Goal: Information Seeking & Learning: Learn about a topic

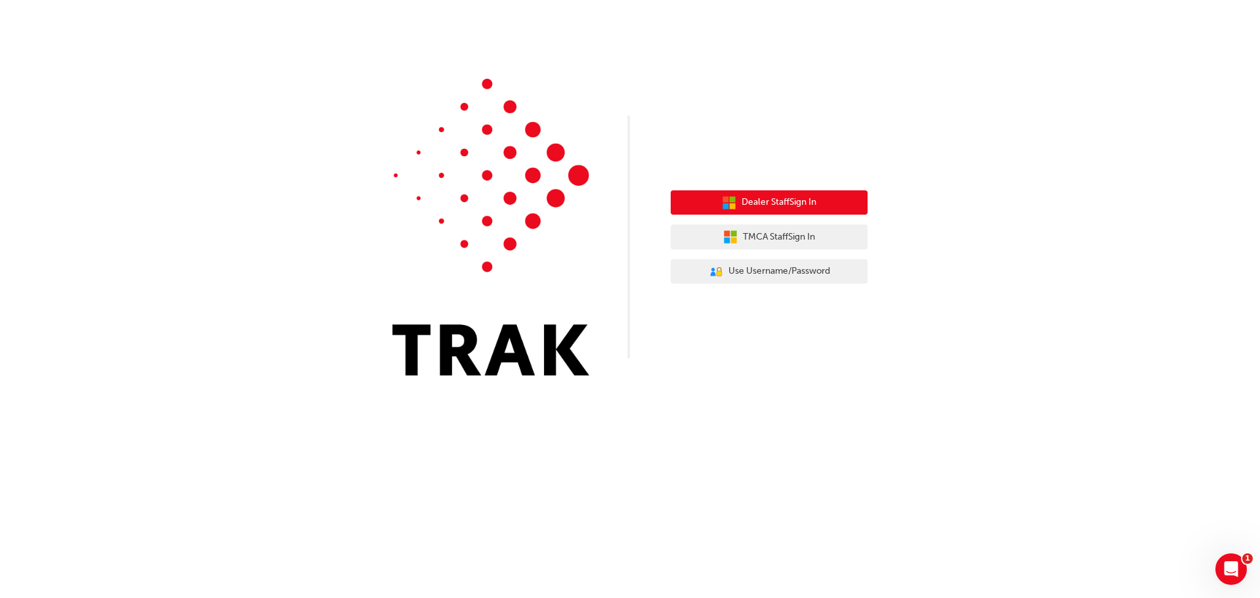
click at [749, 194] on button "Dealer Staff Sign In" at bounding box center [769, 202] width 197 height 25
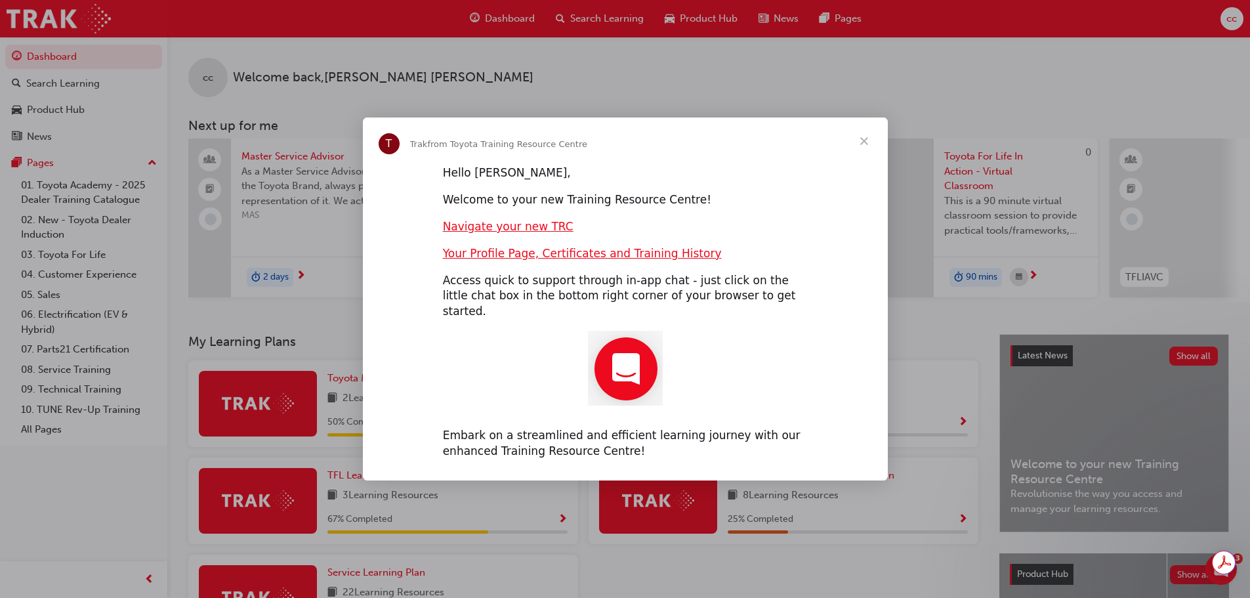
click at [863, 150] on span "Close" at bounding box center [864, 140] width 47 height 47
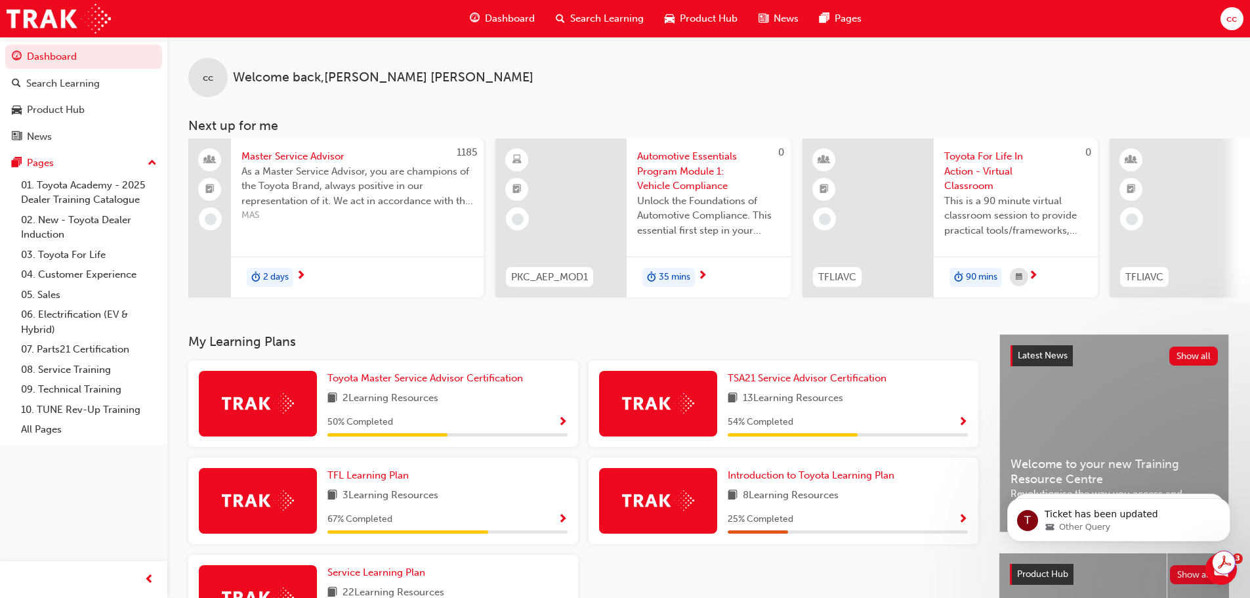
click at [593, 18] on span "Search Learning" at bounding box center [607, 18] width 74 height 15
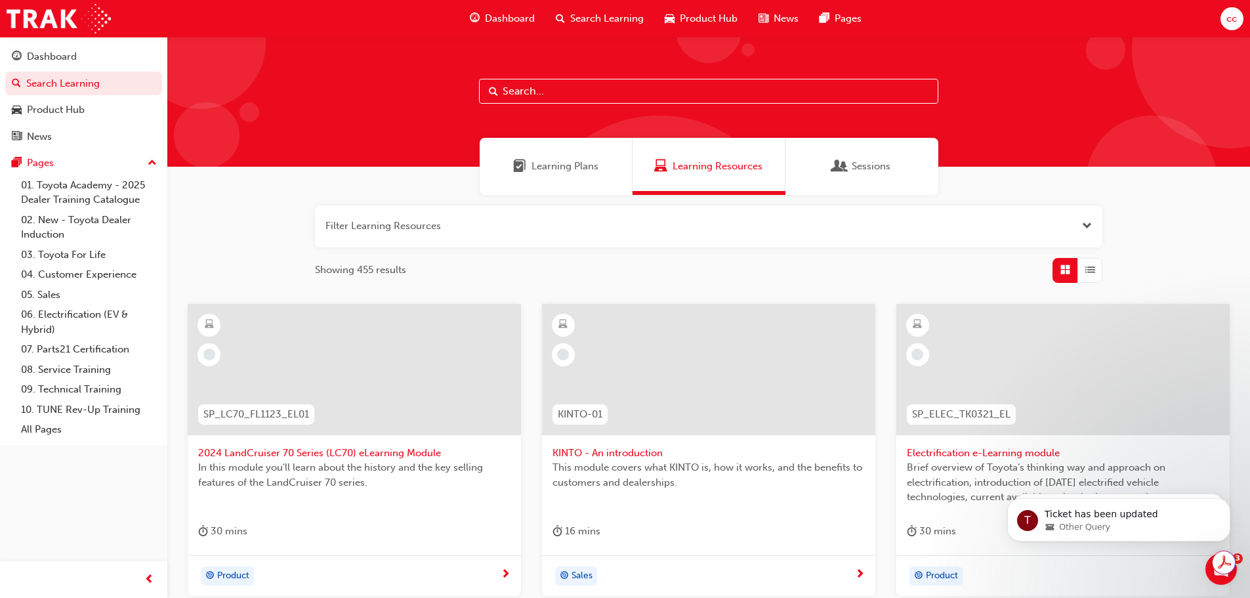
click at [526, 94] on input "text" at bounding box center [708, 91] width 459 height 25
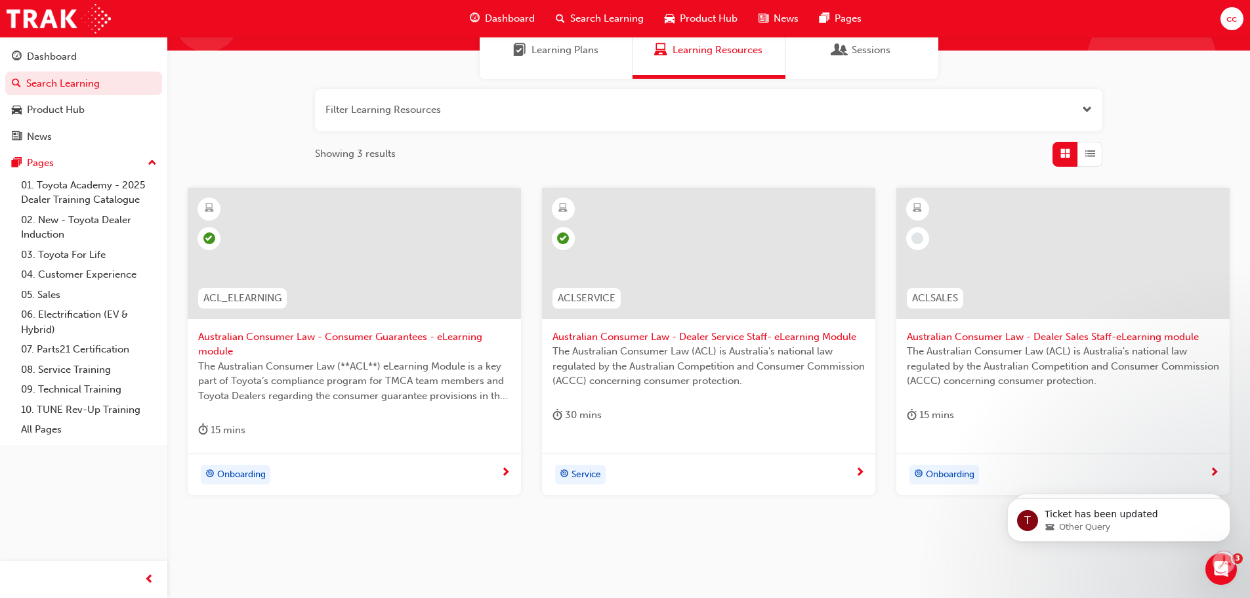
scroll to position [140, 0]
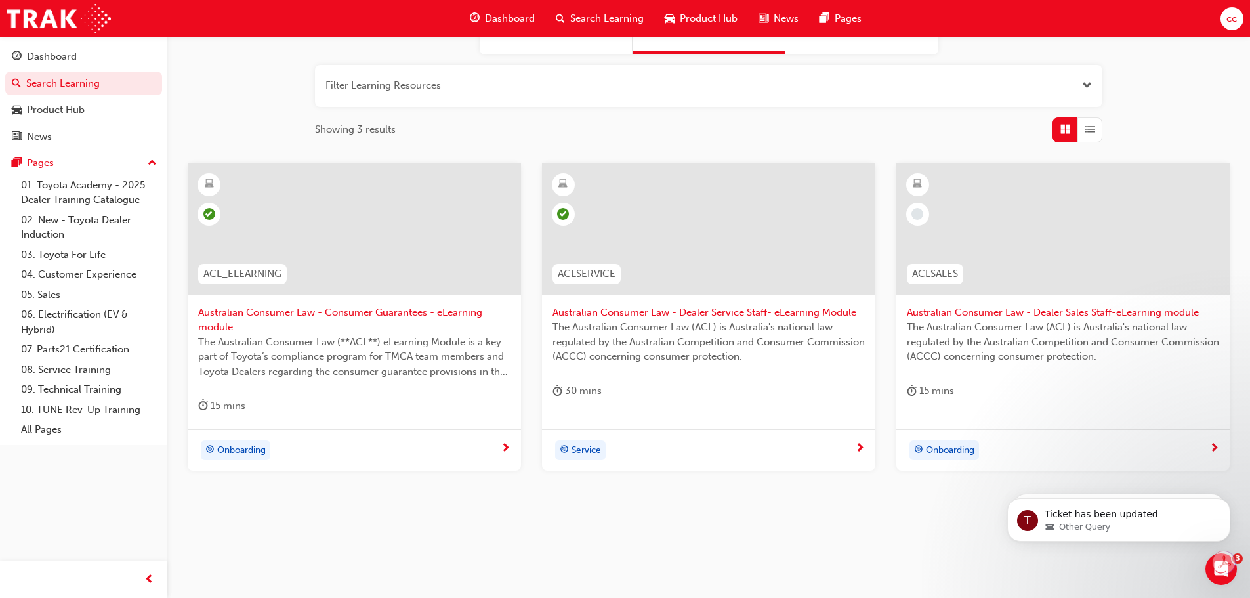
type input "acl"
click at [295, 312] on span "Australian Consumer Law - Consumer Guarantees - eLearning module" at bounding box center [354, 320] width 312 height 30
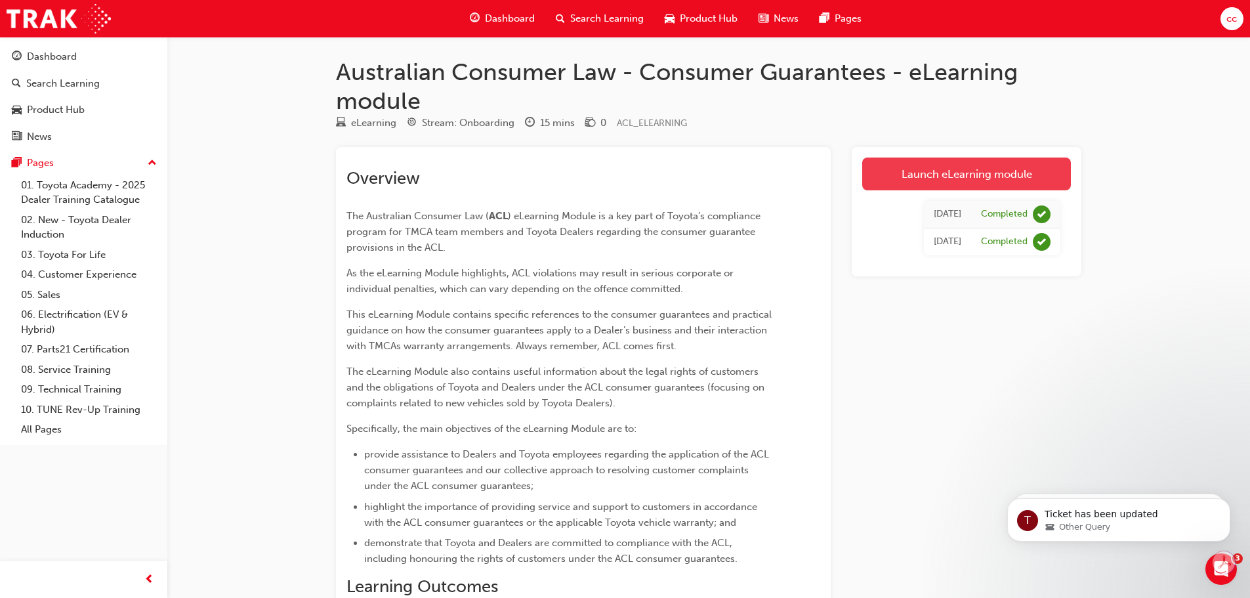
click at [931, 176] on link "Launch eLearning module" at bounding box center [967, 174] width 209 height 33
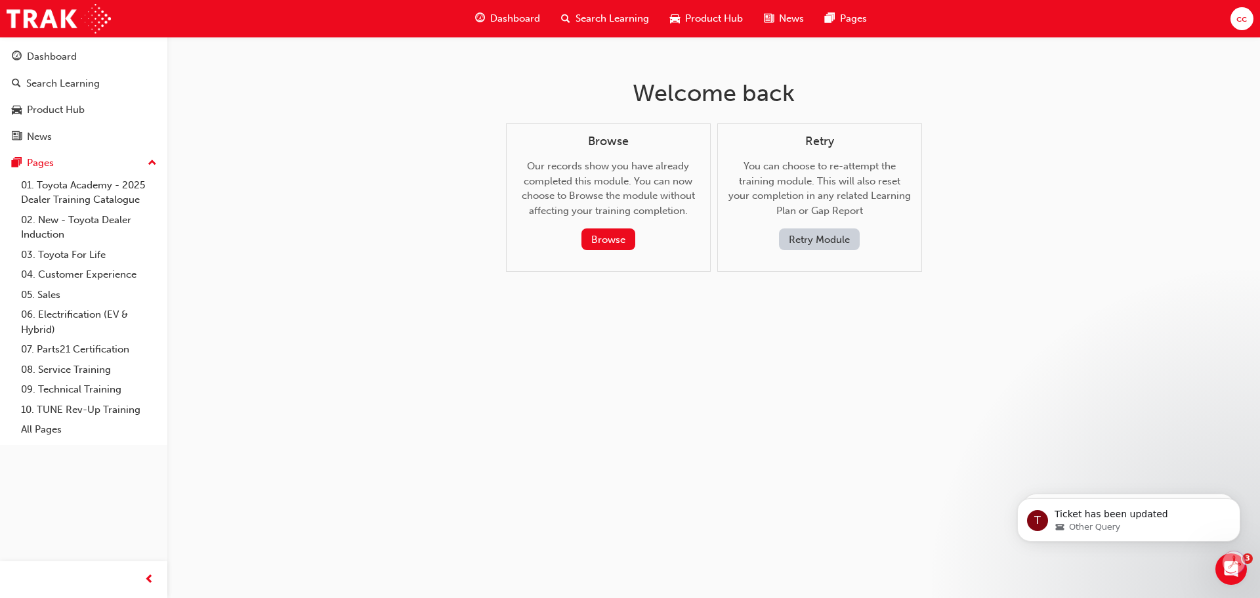
click at [810, 239] on button "Retry Module" at bounding box center [819, 239] width 81 height 22
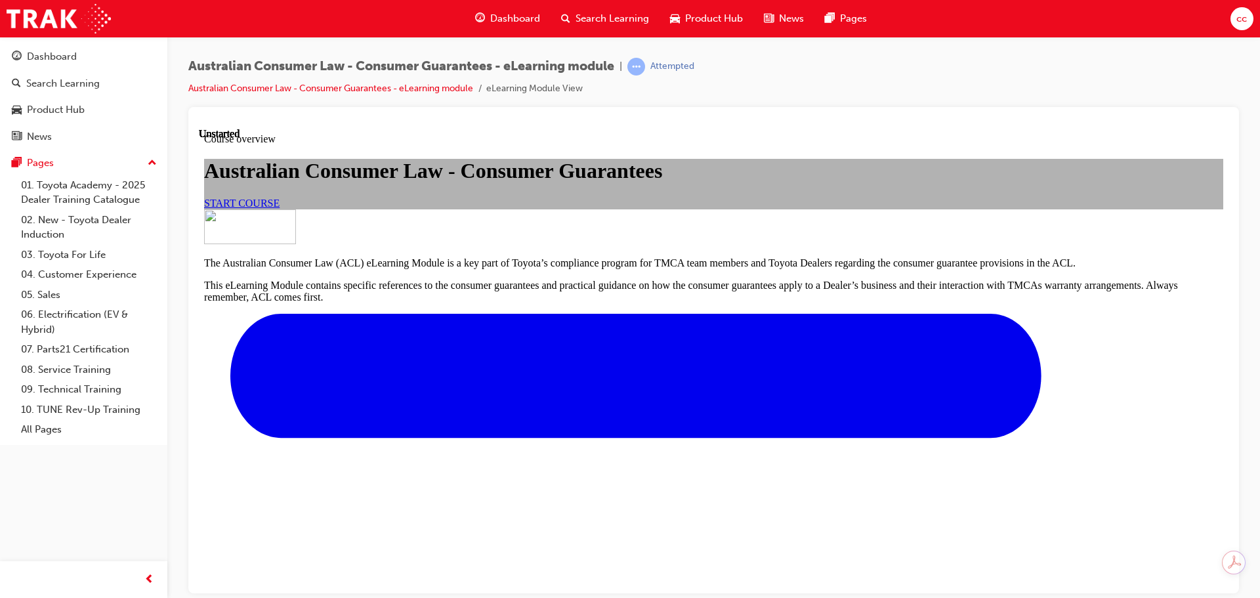
click at [280, 208] on link "START COURSE" at bounding box center [241, 202] width 75 height 11
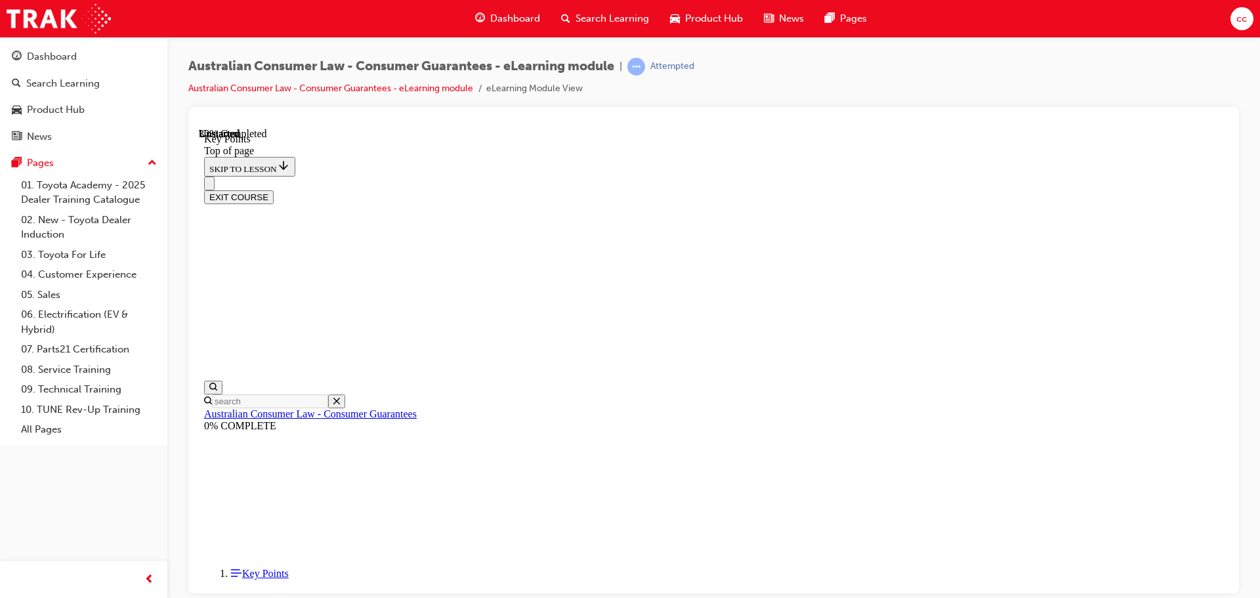
scroll to position [580, 0]
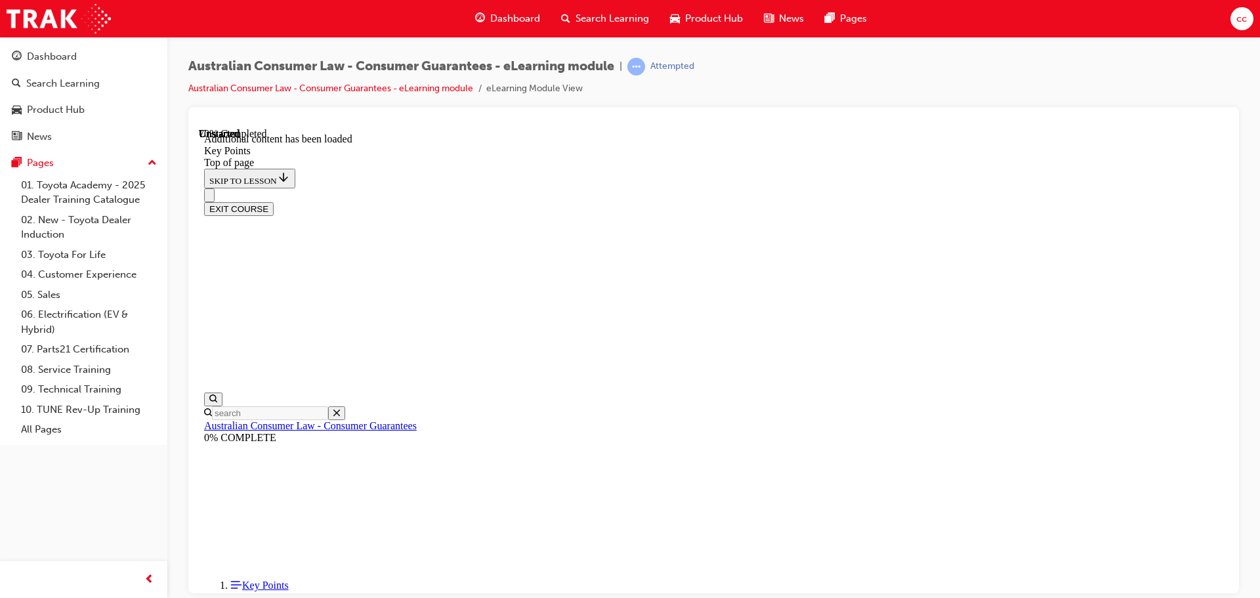
scroll to position [1717, 0]
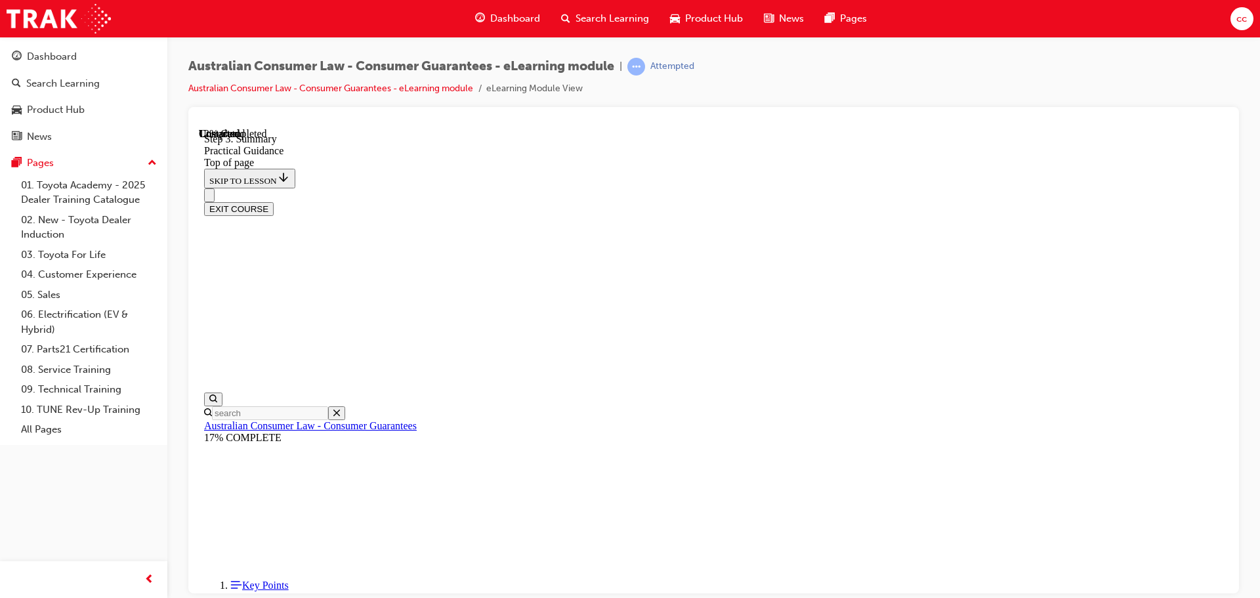
scroll to position [263, 0]
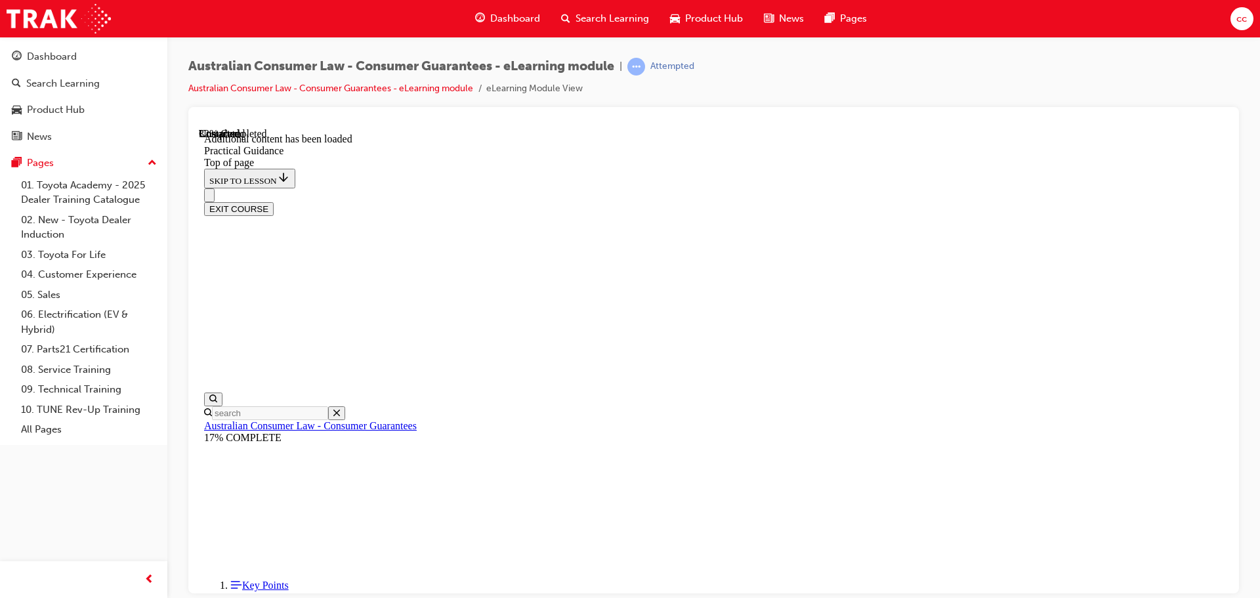
scroll to position [839, 0]
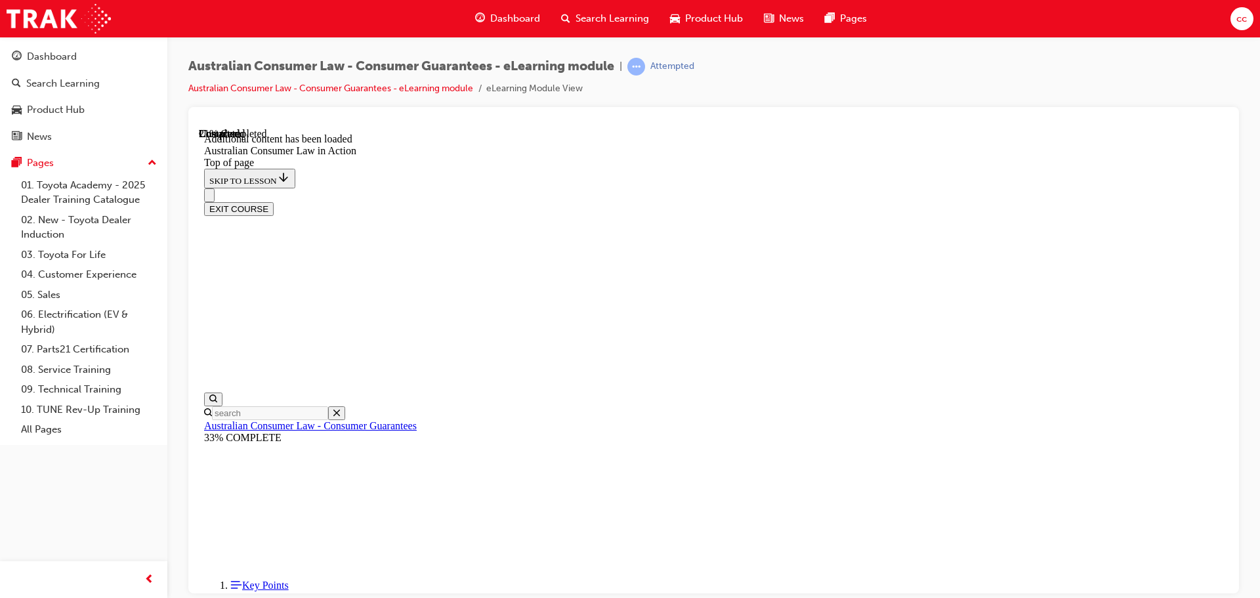
scroll to position [500, 0]
